Goal: Task Accomplishment & Management: Use online tool/utility

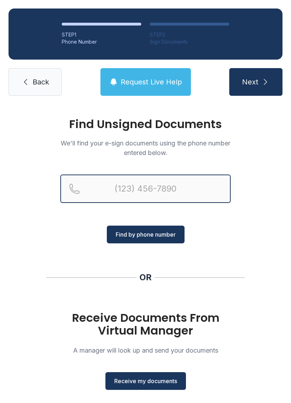
click at [112, 187] on input "Reservation phone number" at bounding box center [145, 189] width 170 height 28
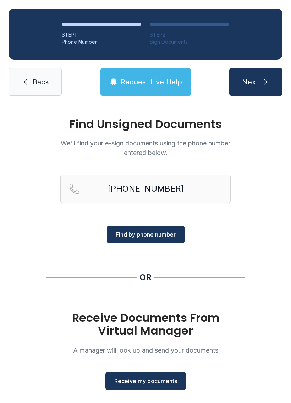
click at [157, 232] on span "Find by phone number" at bounding box center [146, 234] width 60 height 9
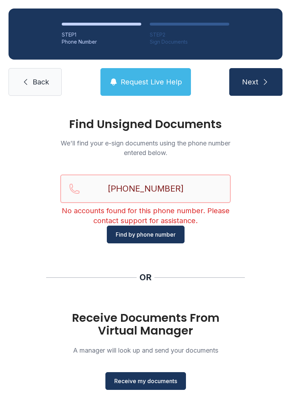
click at [153, 184] on input "[PHONE_NUMBER]" at bounding box center [145, 189] width 170 height 28
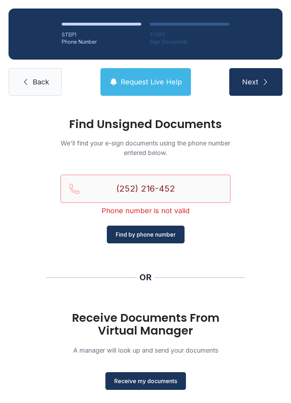
type input "[PHONE_NUMBER]"
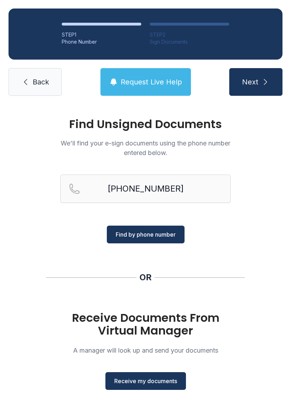
click at [162, 232] on span "Find by phone number" at bounding box center [146, 234] width 60 height 9
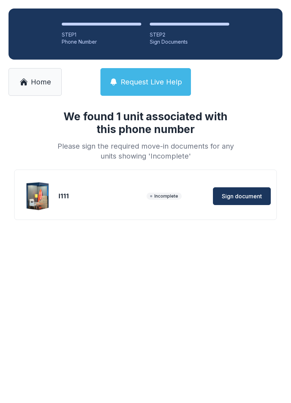
click at [242, 195] on span "Sign document" at bounding box center [242, 196] width 40 height 9
click at [246, 199] on span "Sign document" at bounding box center [242, 196] width 40 height 9
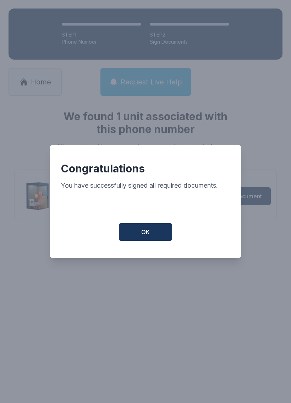
click at [145, 236] on span "OK" at bounding box center [145, 232] width 9 height 9
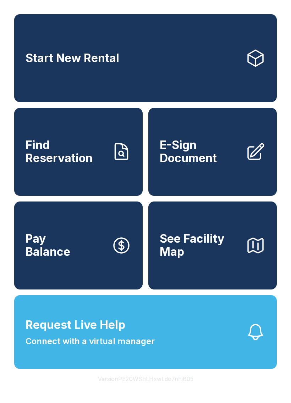
click at [211, 159] on span "E-Sign Document" at bounding box center [200, 152] width 80 height 26
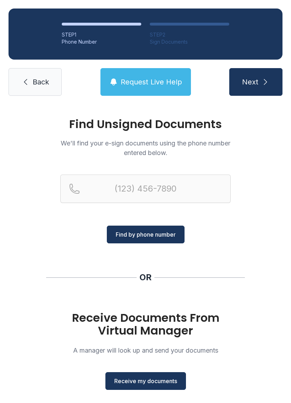
click at [38, 74] on link "Back" at bounding box center [35, 82] width 53 height 28
